Goal: Entertainment & Leisure: Consume media (video, audio)

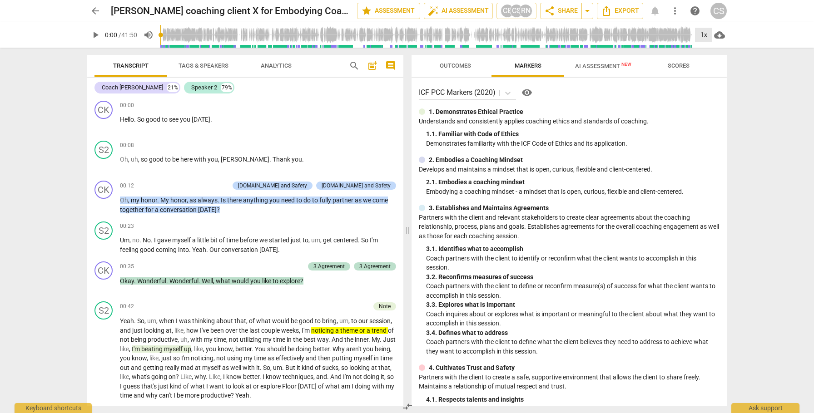
click at [704, 35] on div "1x" at bounding box center [703, 35] width 17 height 15
click at [706, 109] on li "2x" at bounding box center [710, 104] width 30 height 17
click at [104, 124] on span "play_arrow" at bounding box center [104, 124] width 11 height 11
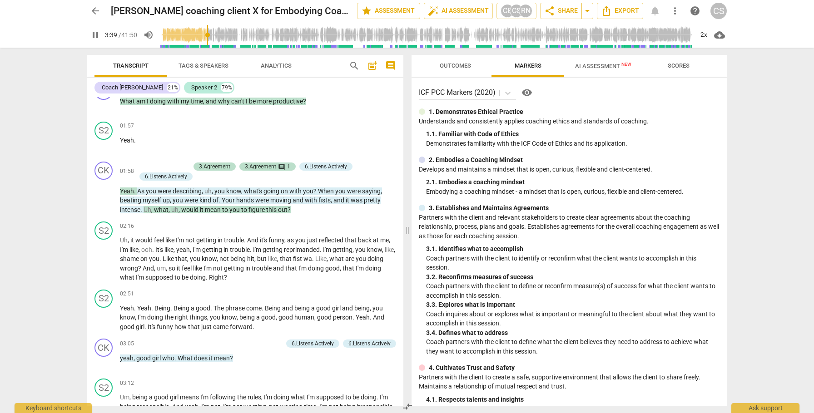
scroll to position [641, 0]
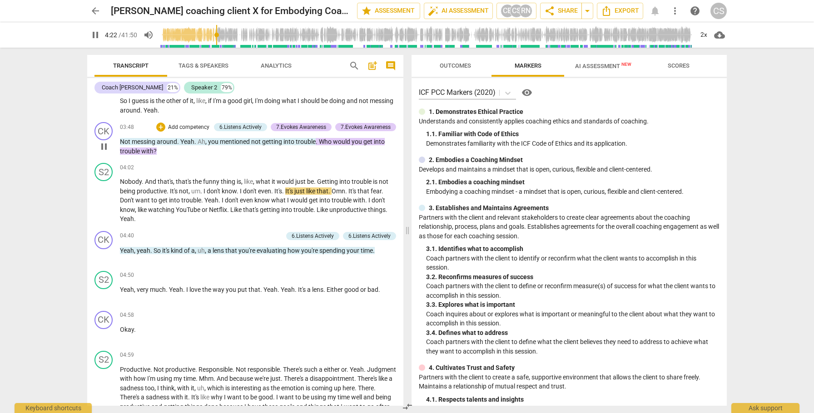
click at [104, 144] on span "pause" at bounding box center [104, 146] width 11 height 11
click at [107, 200] on span "play_arrow" at bounding box center [104, 201] width 11 height 11
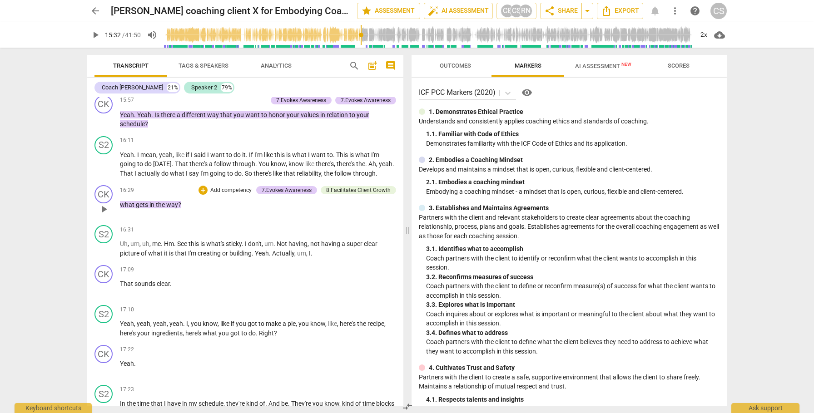
scroll to position [2752, 0]
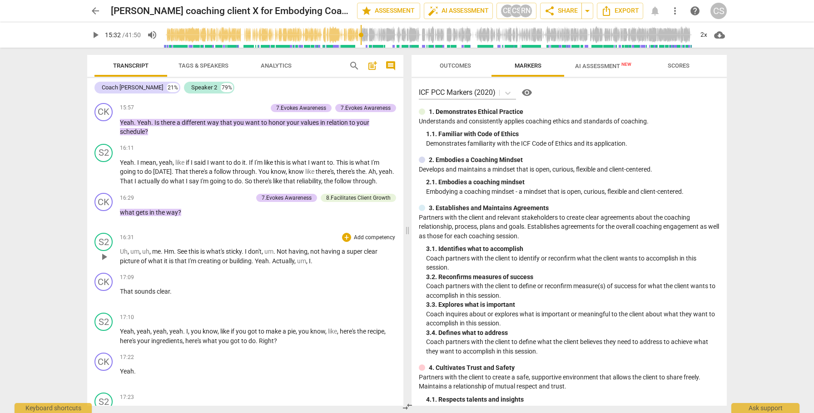
click at [104, 261] on span "play_arrow" at bounding box center [104, 257] width 11 height 11
click at [123, 251] on span "Uh" at bounding box center [124, 251] width 8 height 7
click at [124, 262] on span "picture" at bounding box center [130, 261] width 21 height 7
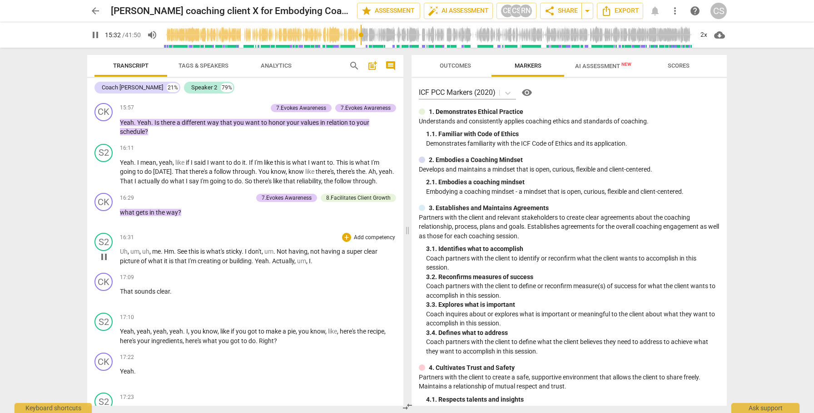
click at [124, 262] on span "picture" at bounding box center [130, 261] width 21 height 7
type input "933"
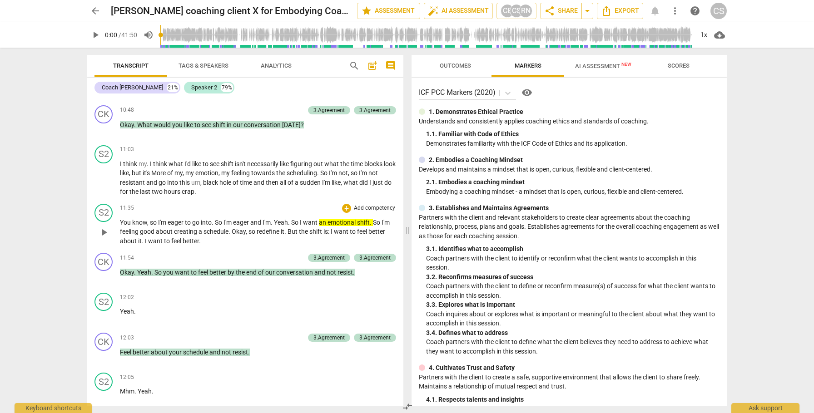
scroll to position [1920, 0]
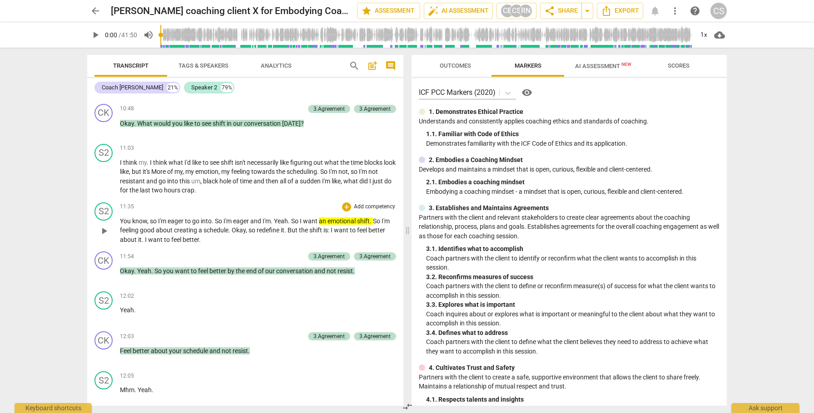
click at [104, 233] on span "play_arrow" at bounding box center [104, 231] width 11 height 11
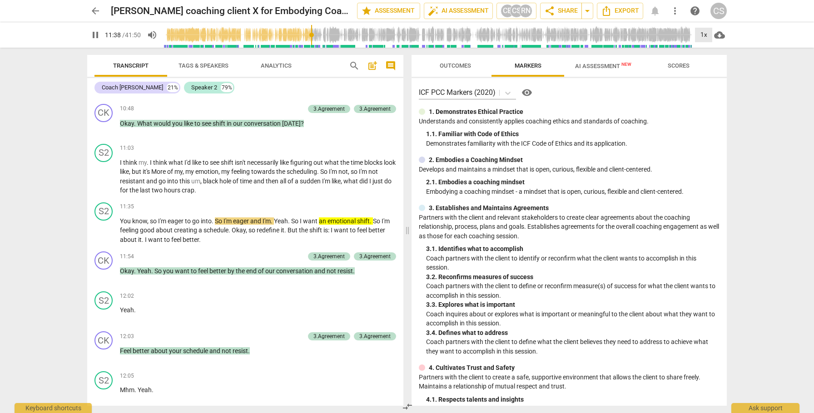
click at [705, 36] on div "1x" at bounding box center [703, 35] width 17 height 15
click at [700, 101] on li "2x" at bounding box center [710, 104] width 30 height 17
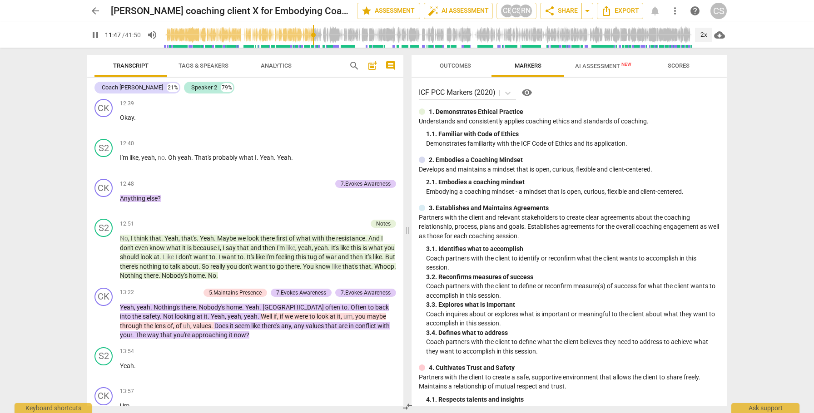
scroll to position [2334, 0]
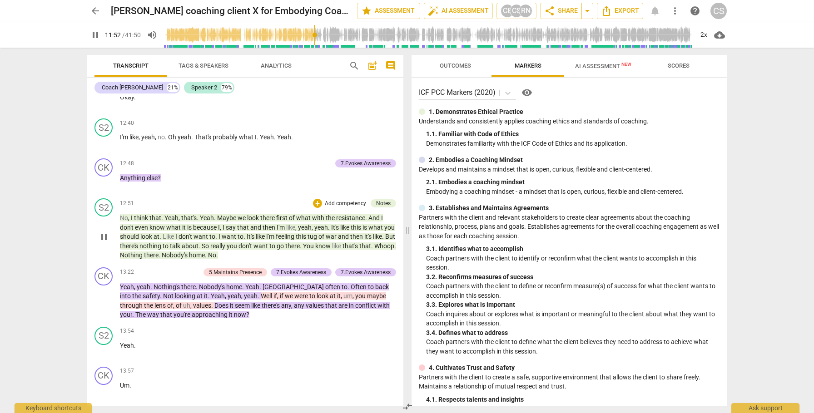
click at [125, 218] on span "No" at bounding box center [124, 217] width 8 height 7
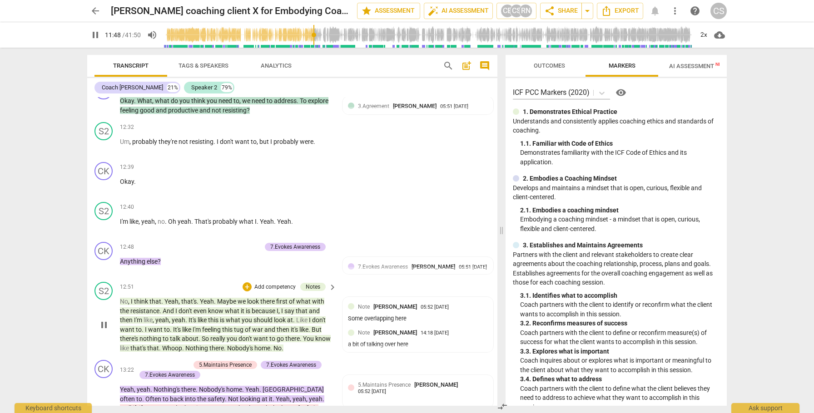
scroll to position [2467, 0]
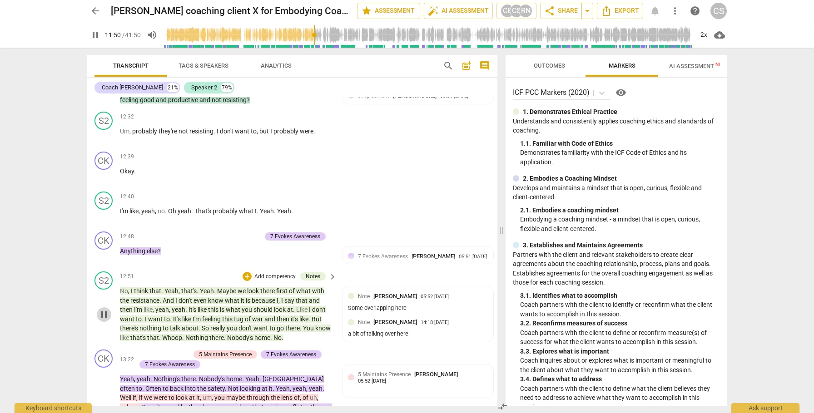
click at [99, 320] on span "pause" at bounding box center [104, 314] width 11 height 11
click at [104, 320] on span "play_arrow" at bounding box center [104, 314] width 11 height 11
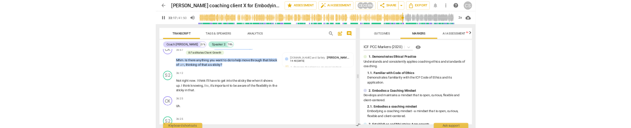
scroll to position [6430, 0]
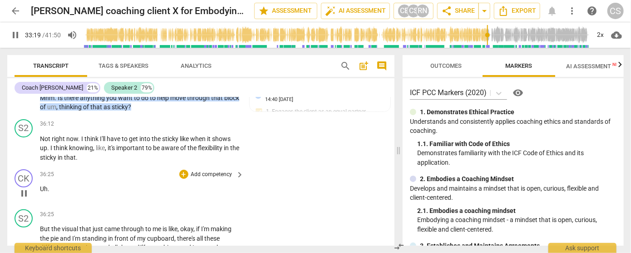
click at [24, 194] on span "pause" at bounding box center [24, 193] width 11 height 11
type input "2001"
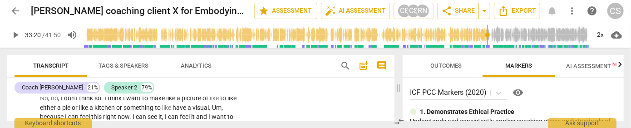
scroll to position [7041, 0]
